Goal: Task Accomplishment & Management: Use online tool/utility

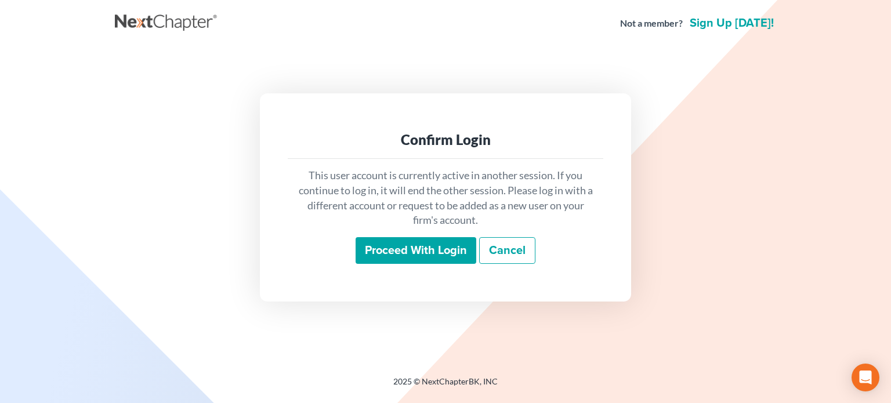
click at [401, 250] on input "Proceed with login" at bounding box center [415, 250] width 121 height 27
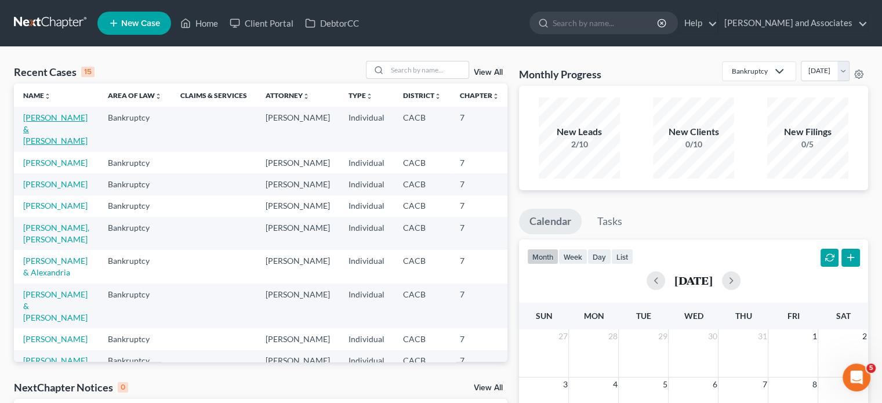
click at [39, 131] on link "Moore, Erik & Duddy, Amber" at bounding box center [55, 128] width 64 height 33
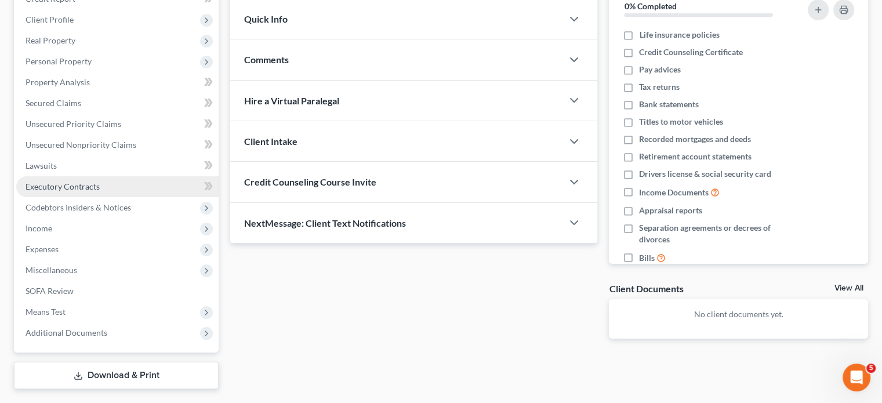
scroll to position [182, 0]
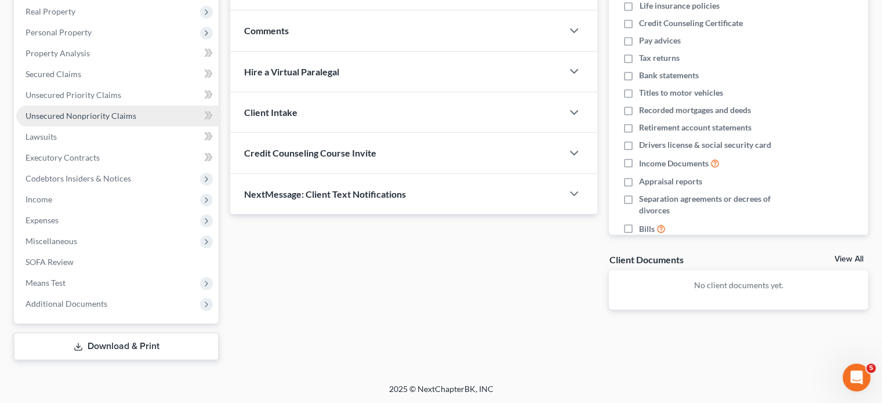
click at [115, 118] on span "Unsecured Nonpriority Claims" at bounding box center [81, 116] width 111 height 10
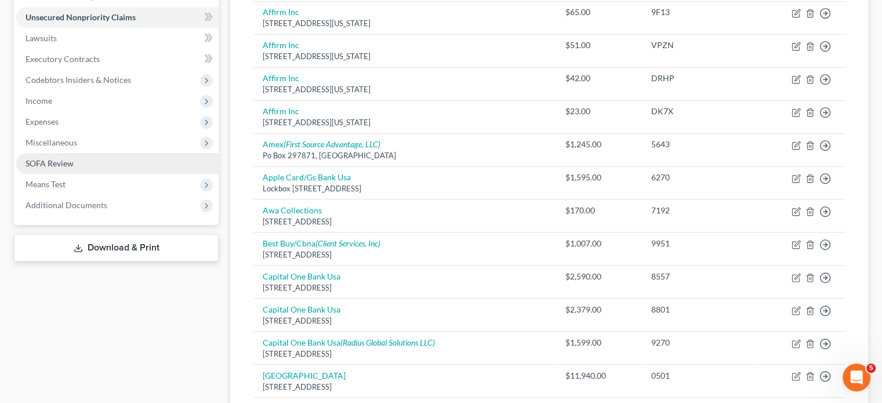
scroll to position [628, 0]
